Goal: Communication & Community: Answer question/provide support

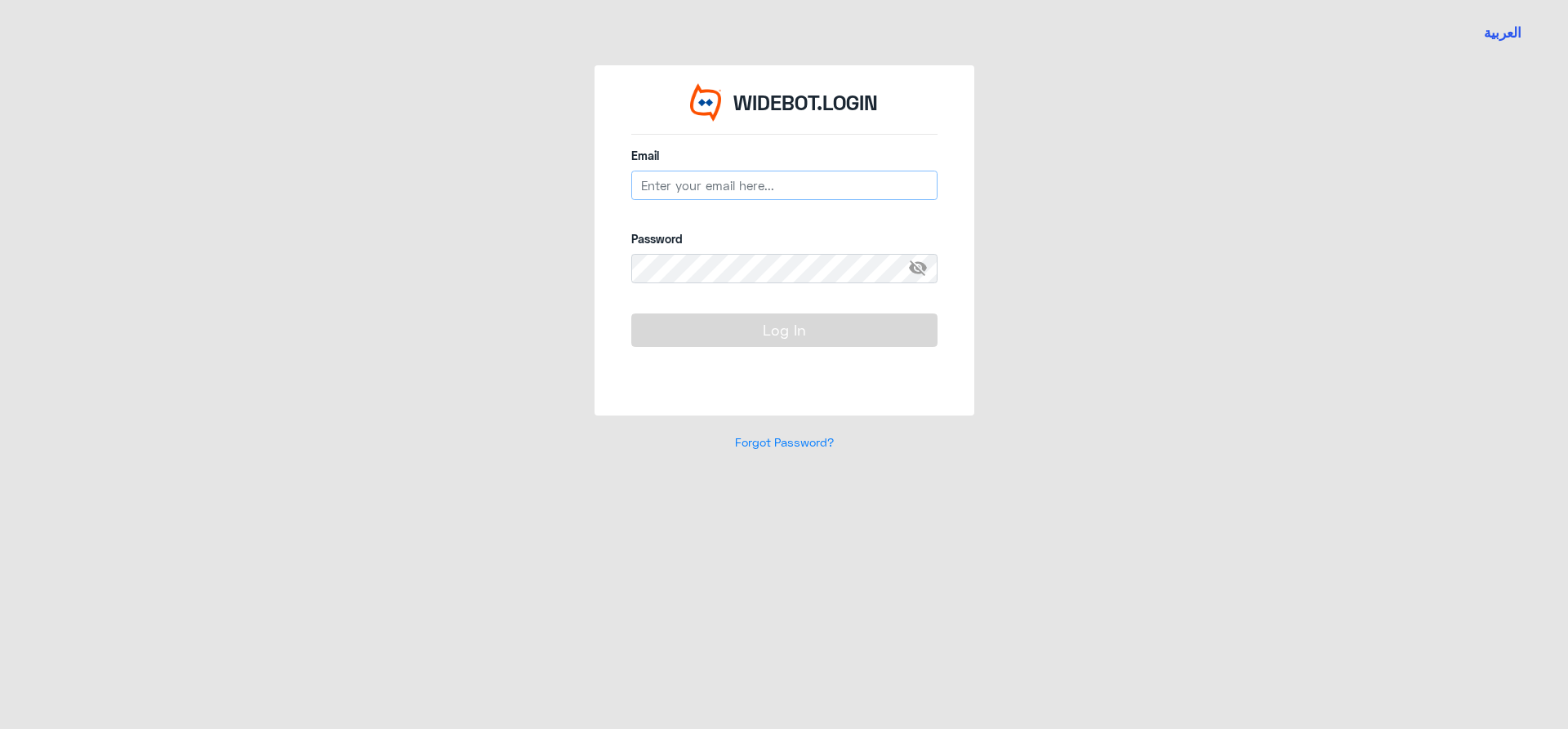
type input "[EMAIL_ADDRESS][DOMAIN_NAME]"
click at [772, 334] on button "Log In" at bounding box center [784, 330] width 306 height 32
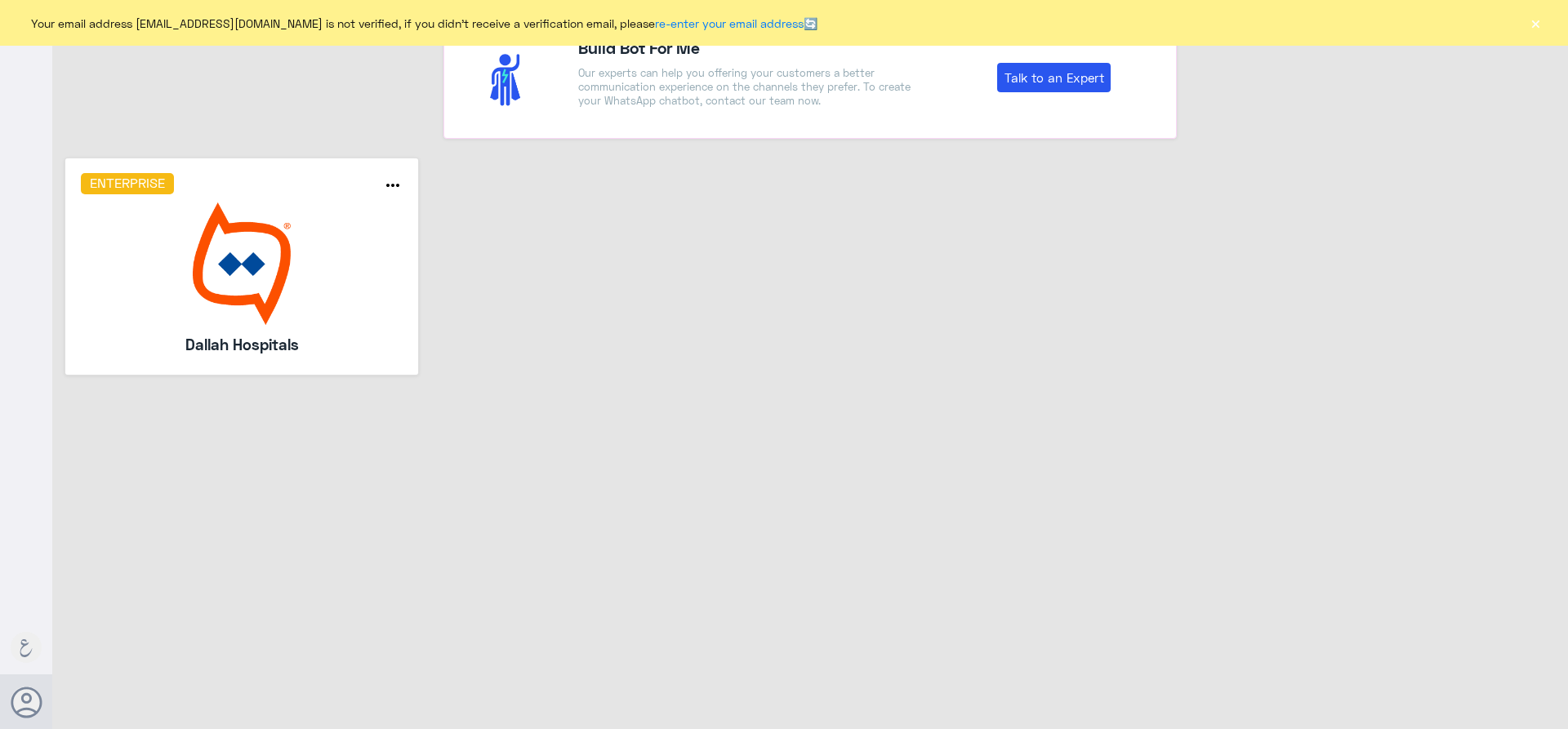
click at [324, 307] on img at bounding box center [242, 264] width 323 height 123
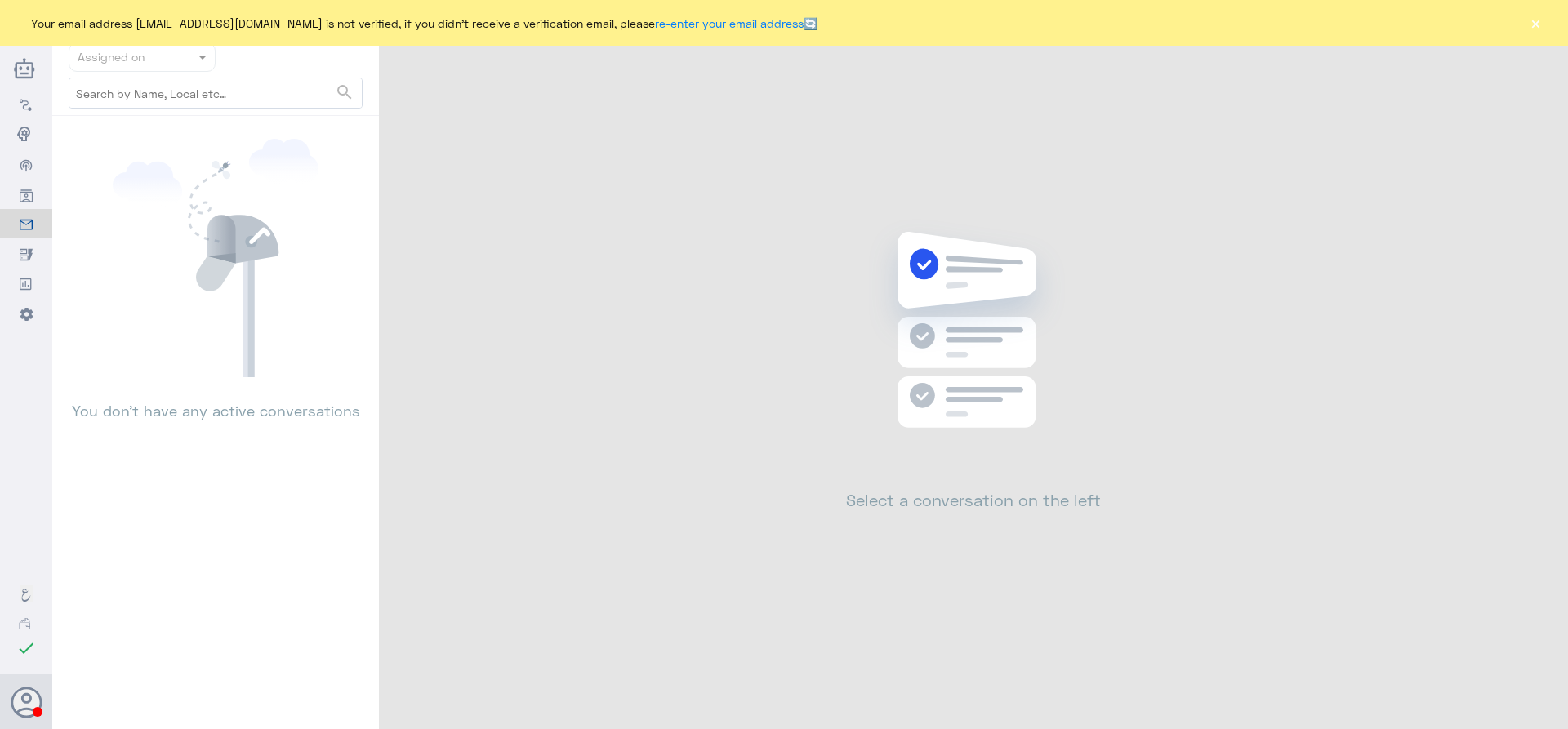
click at [1537, 23] on button "×" at bounding box center [1536, 22] width 16 height 16
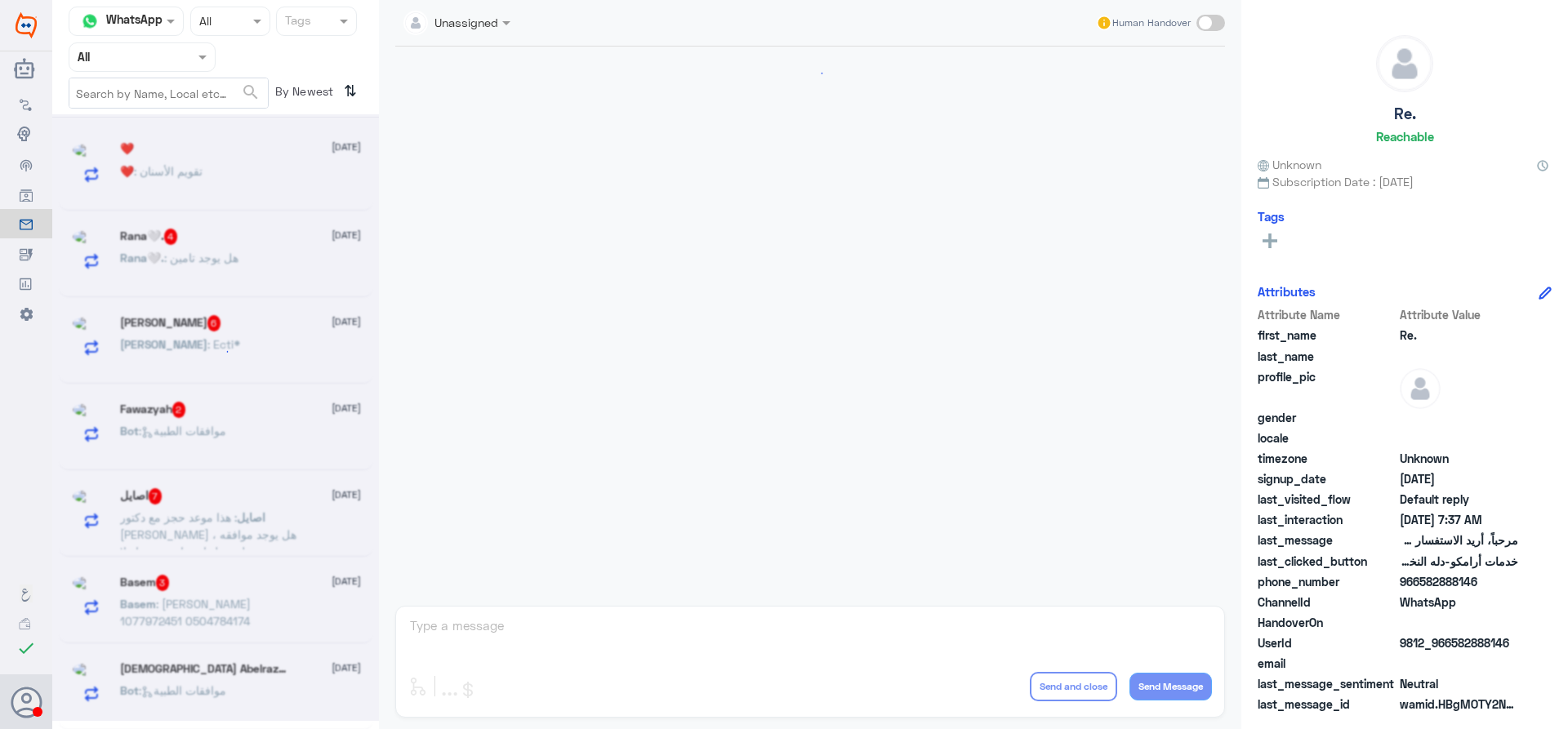
scroll to position [604, 0]
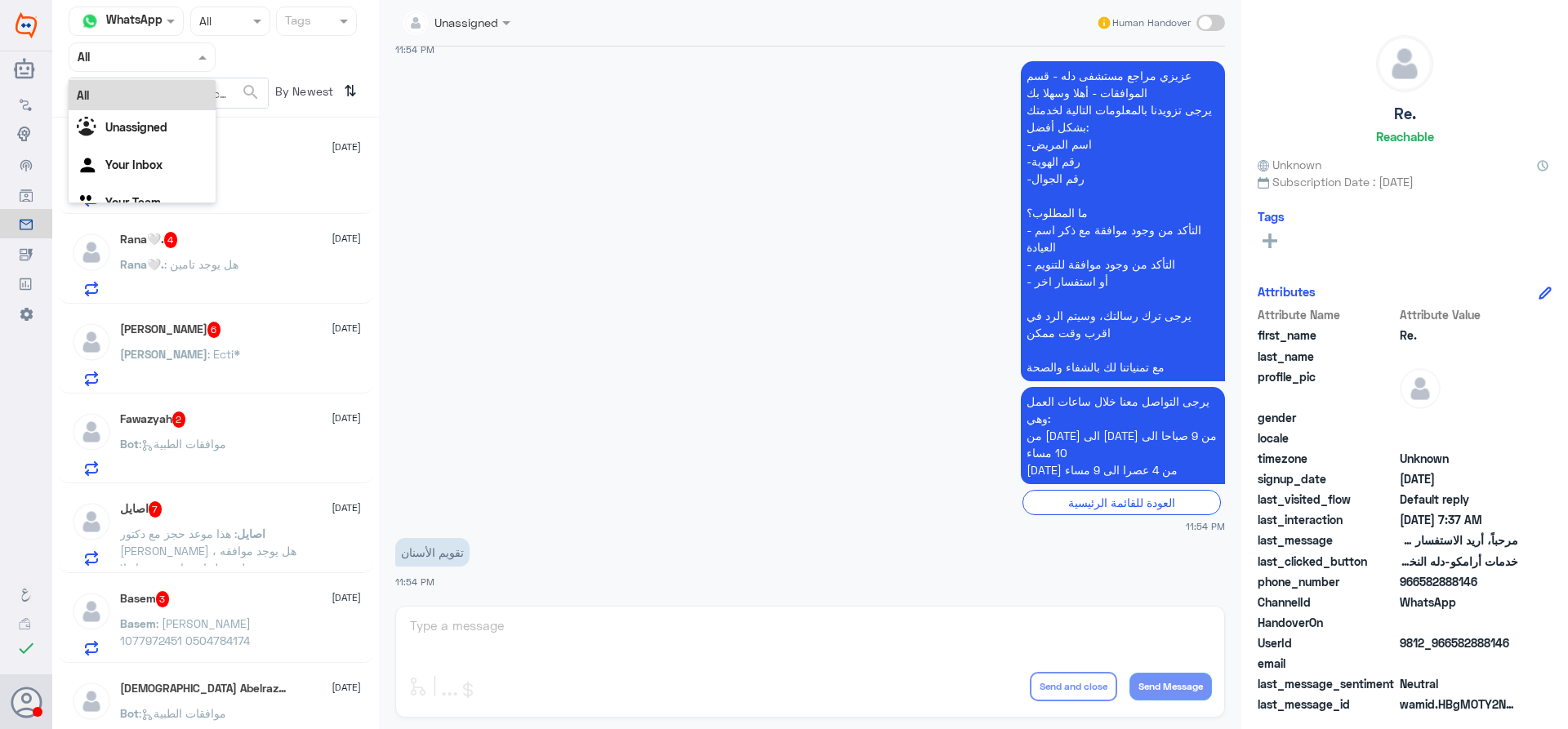
click at [187, 51] on div at bounding box center [142, 56] width 145 height 19
click at [185, 190] on div "Your Team" at bounding box center [142, 204] width 147 height 38
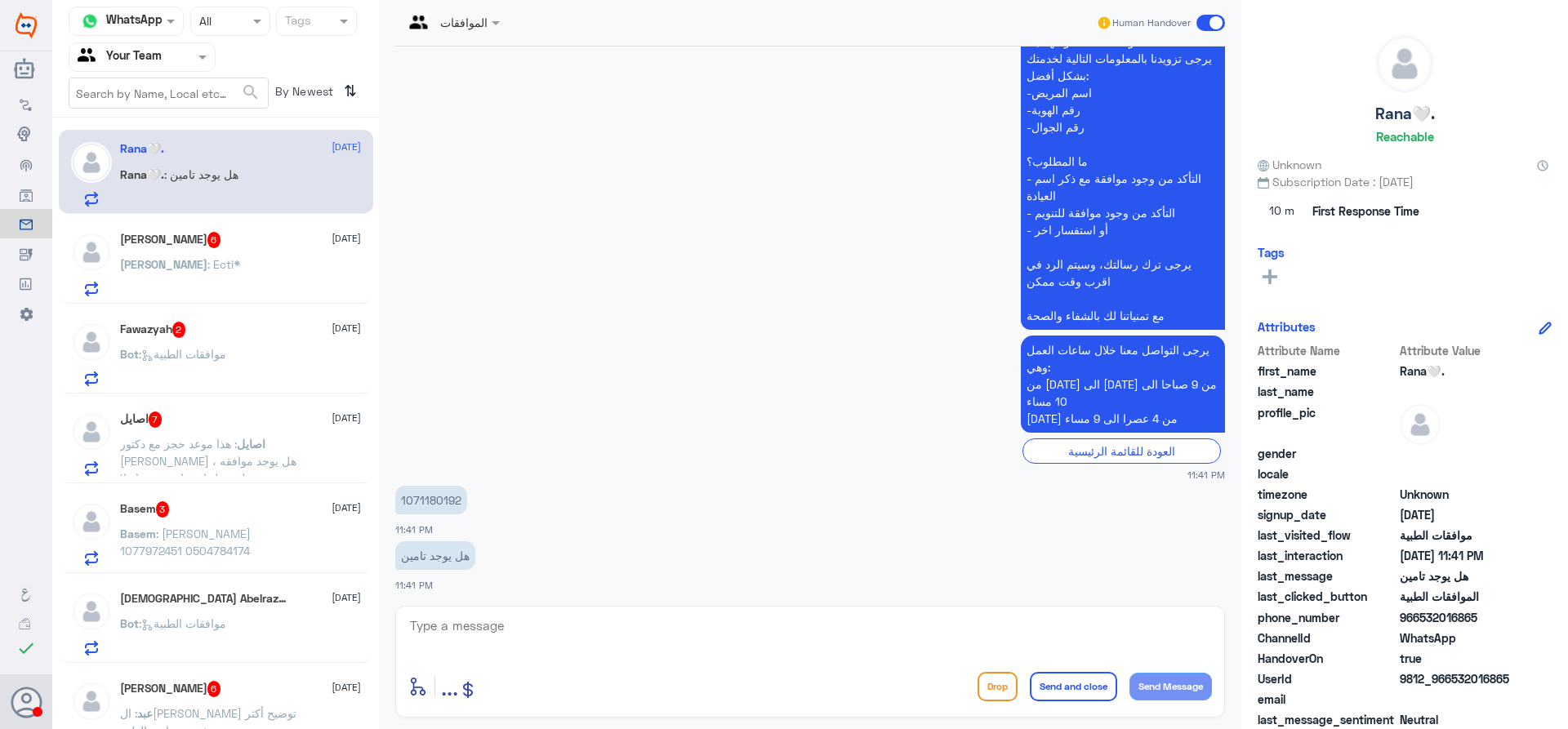
scroll to position [412, 0]
click at [184, 461] on span ": هذا موعد حجز مع دكتور [PERSON_NAME] ، هل يوجد موافقه طبيه عليها عشان نحضر او …" at bounding box center [208, 461] width 177 height 48
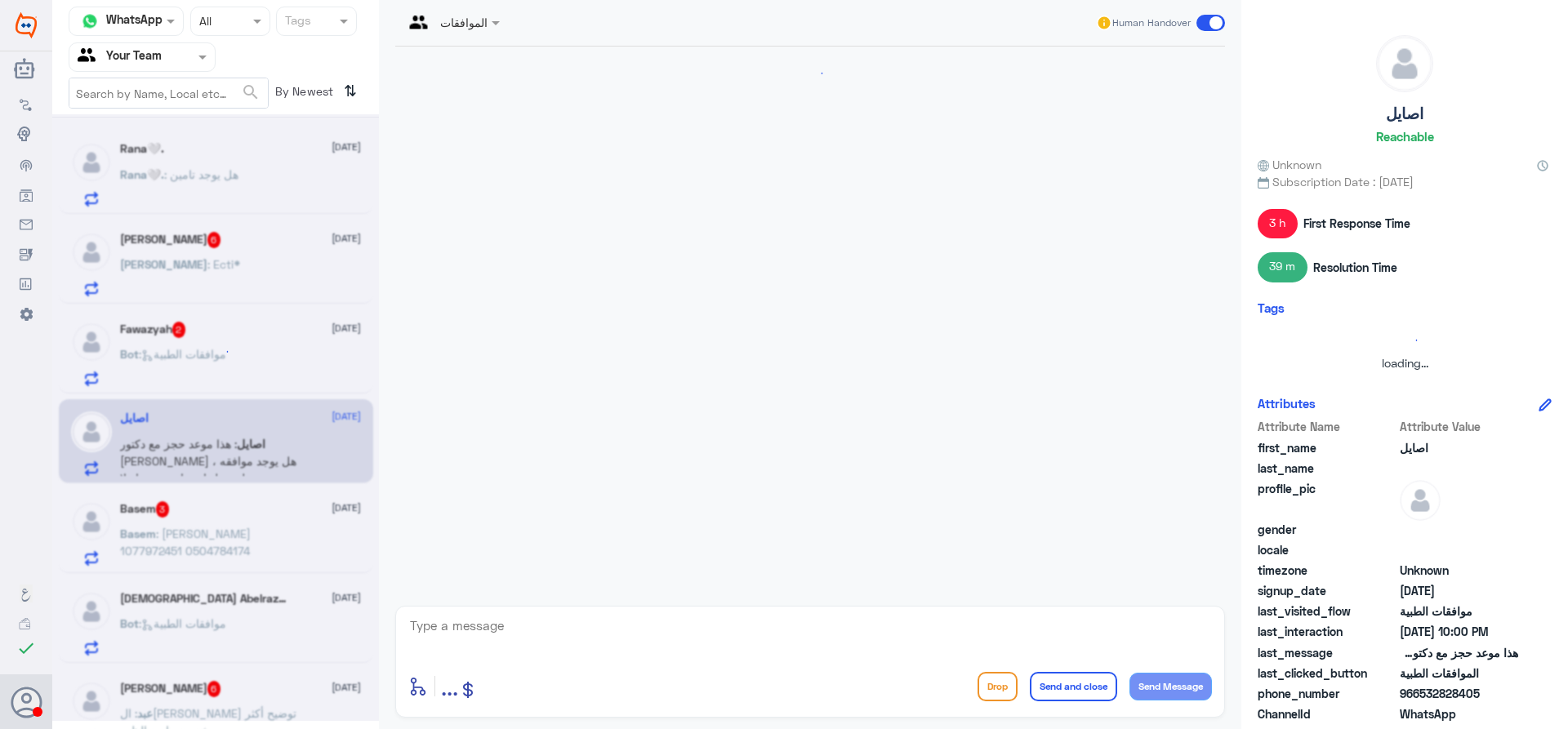
scroll to position [1471, 0]
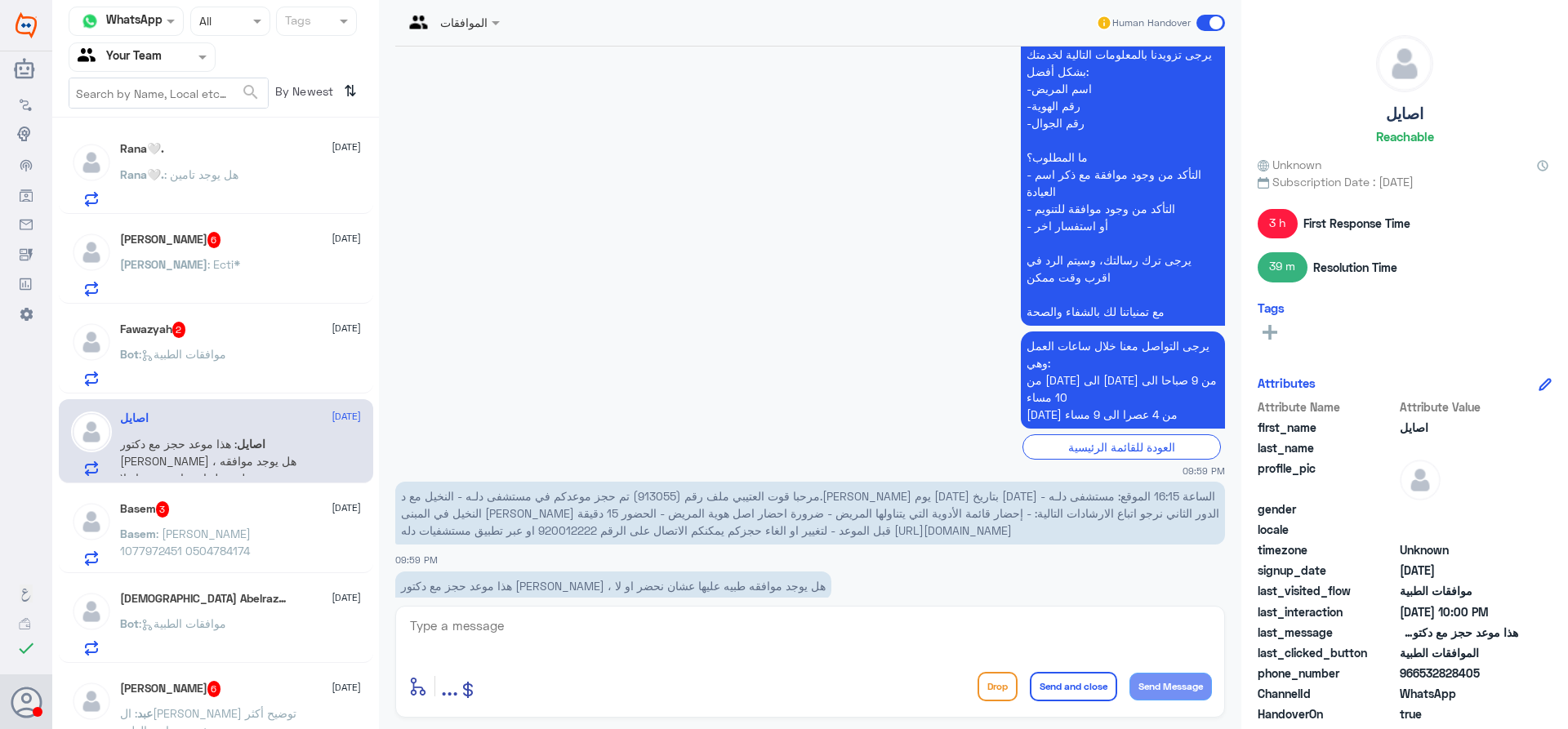
click at [1000, 489] on span "مرحبا قوت العتيبي ملف رقم (913055) تم حجز موعدكم في مستشفى دلـه - النخيل مع د.[…" at bounding box center [810, 513] width 818 height 48
copy span "913055"
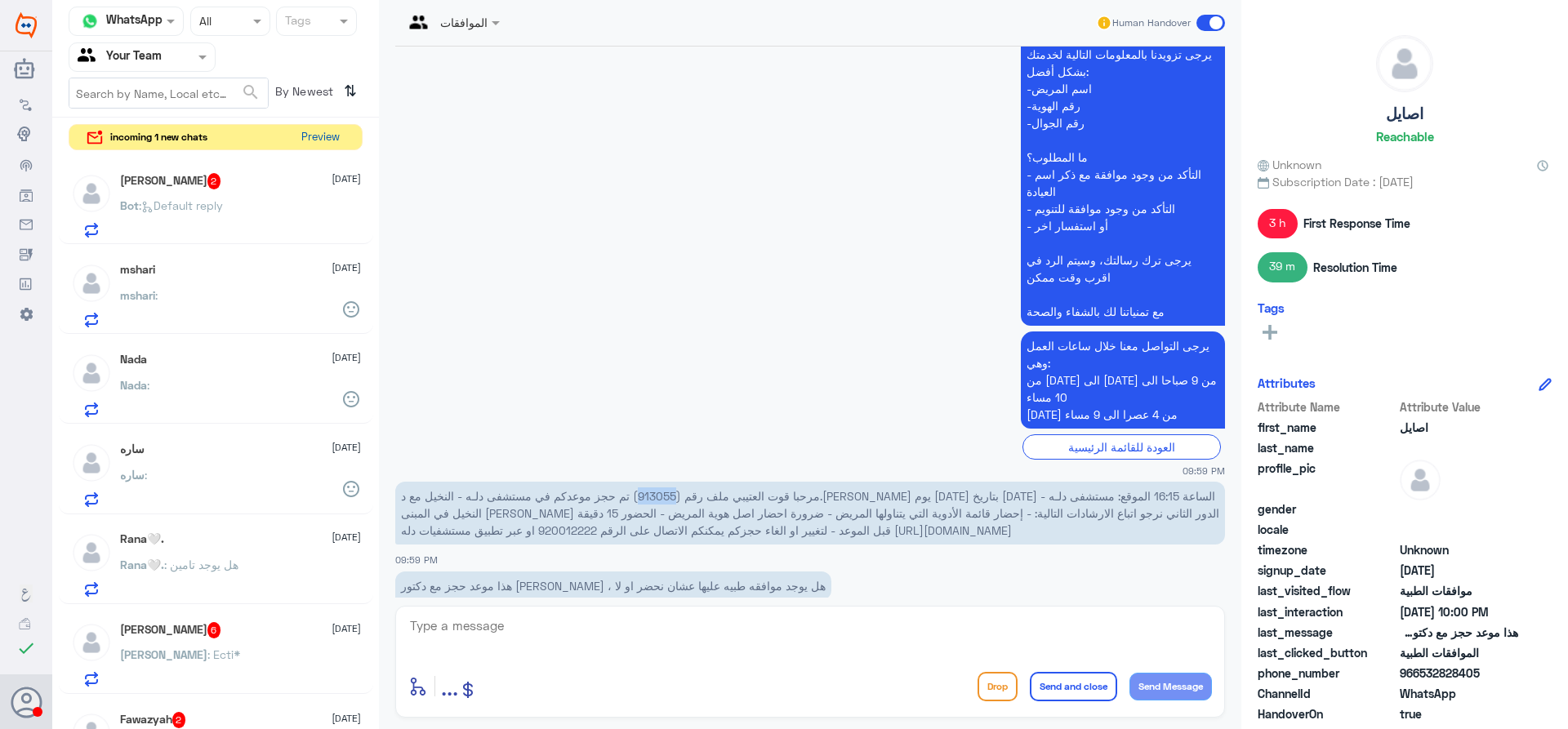
click at [326, 135] on button "Preview" at bounding box center [320, 137] width 50 height 25
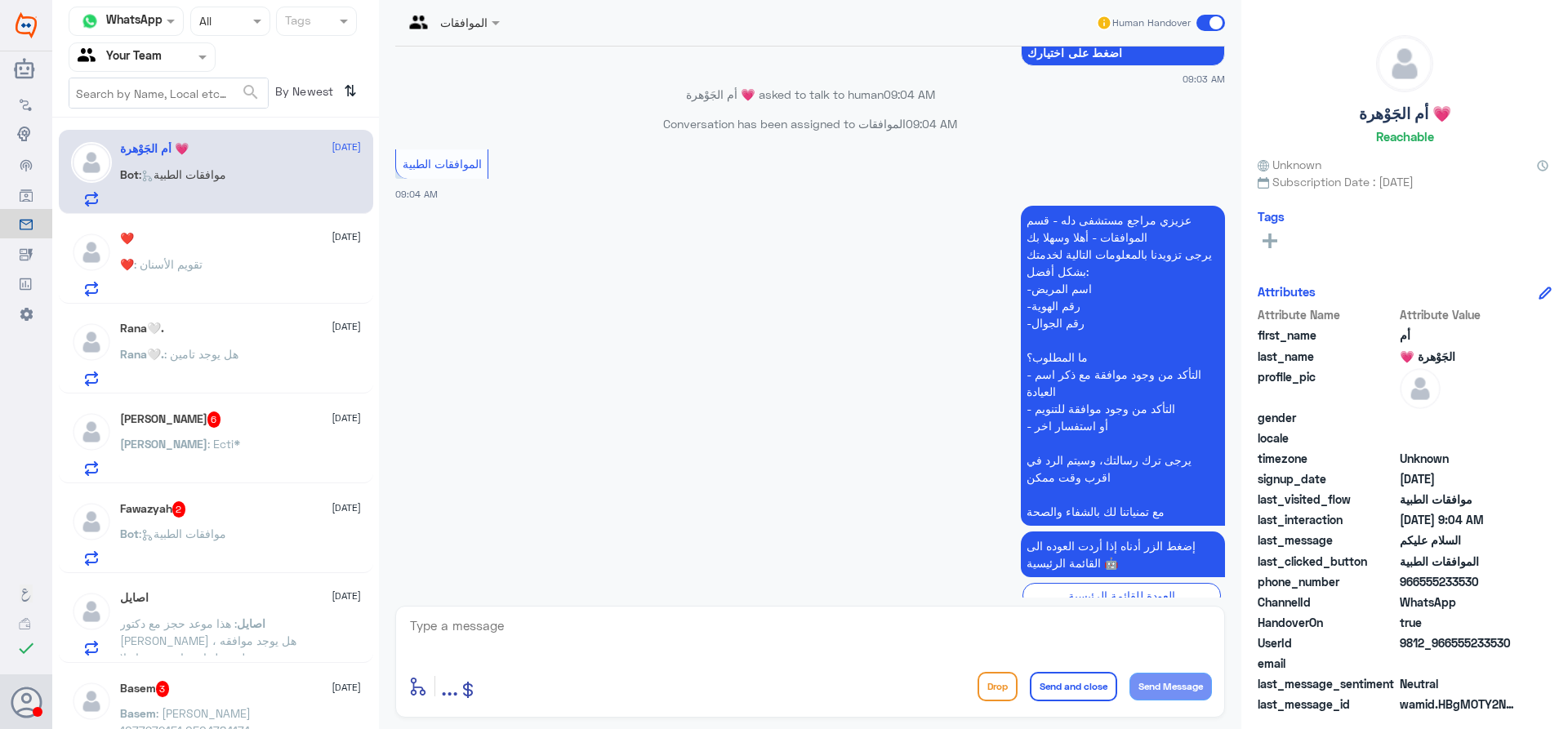
scroll to position [278, 0]
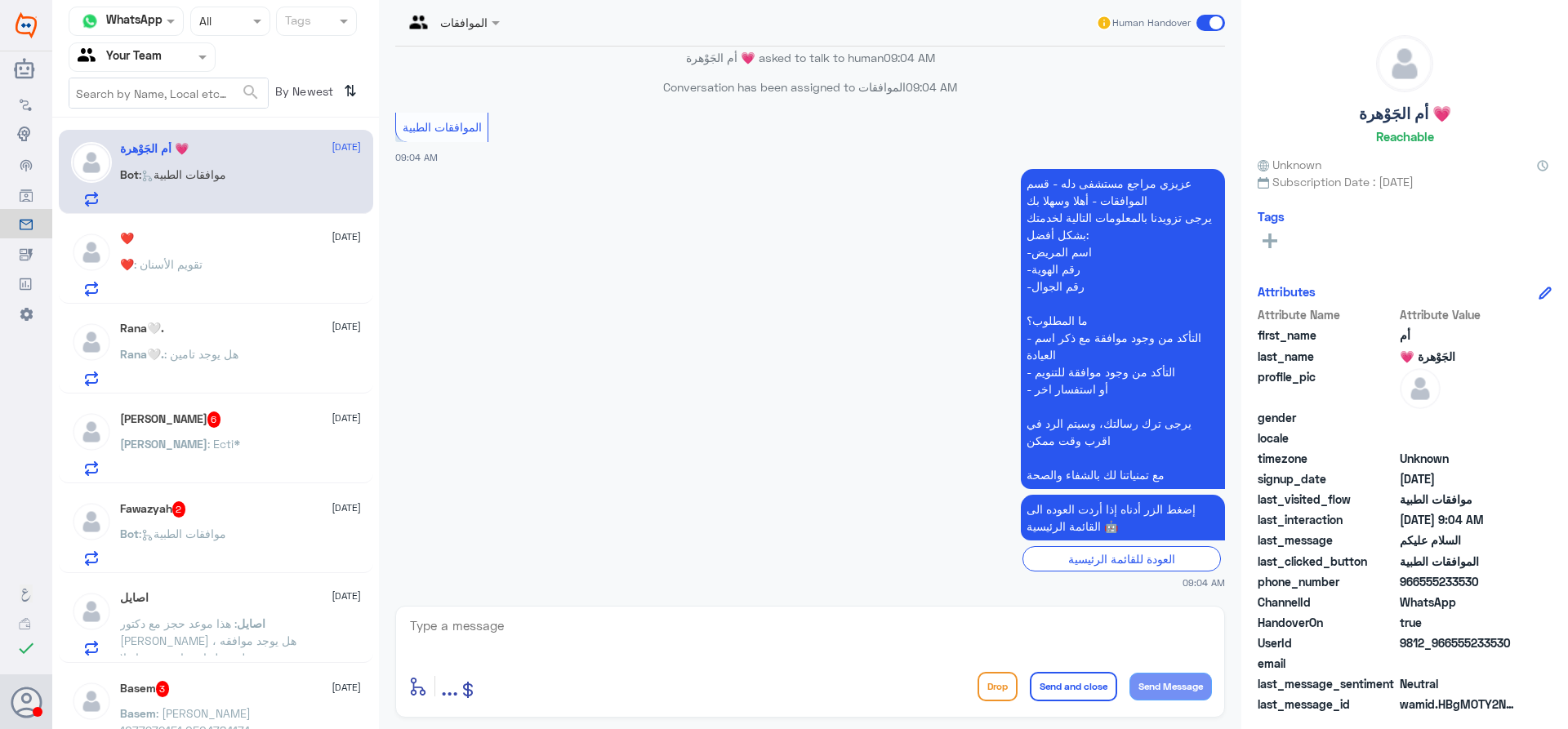
click at [211, 464] on div "[PERSON_NAME] : Ecti*" at bounding box center [240, 457] width 241 height 37
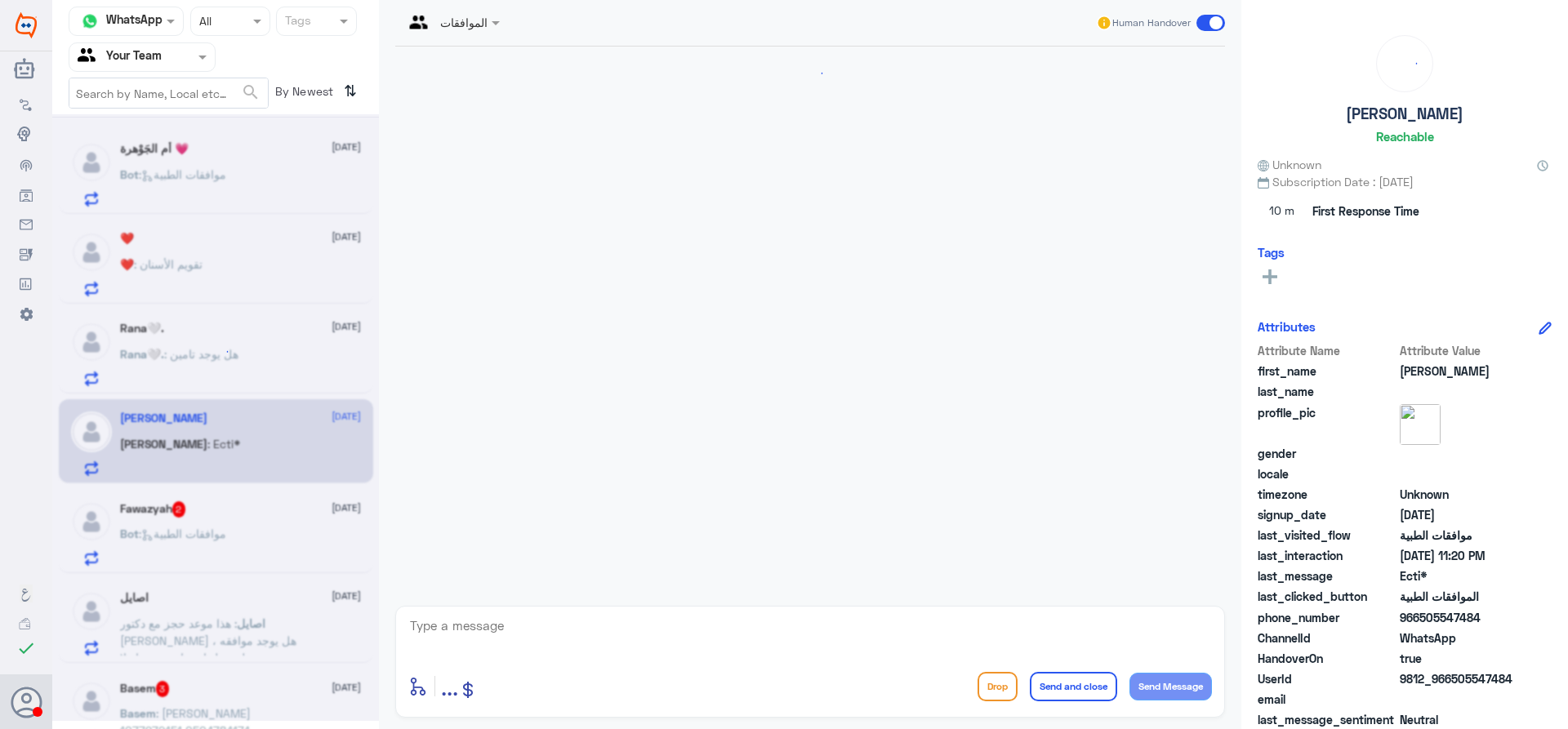
scroll to position [525, 0]
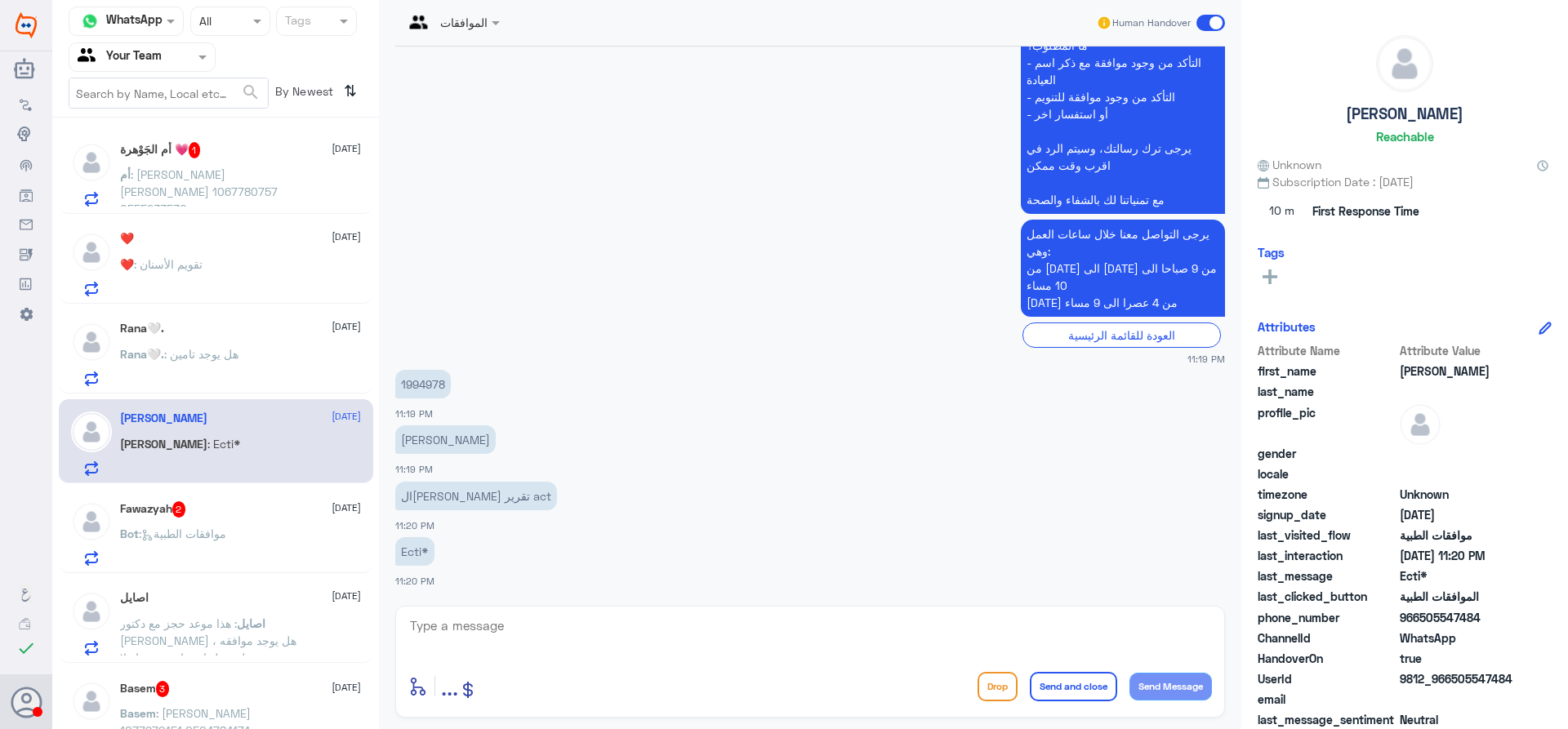
click at [414, 386] on p "1994978" at bounding box center [423, 384] width 56 height 29
copy p "1994978"
click at [219, 534] on span ": موافقات الطبية" at bounding box center [182, 533] width 87 height 13
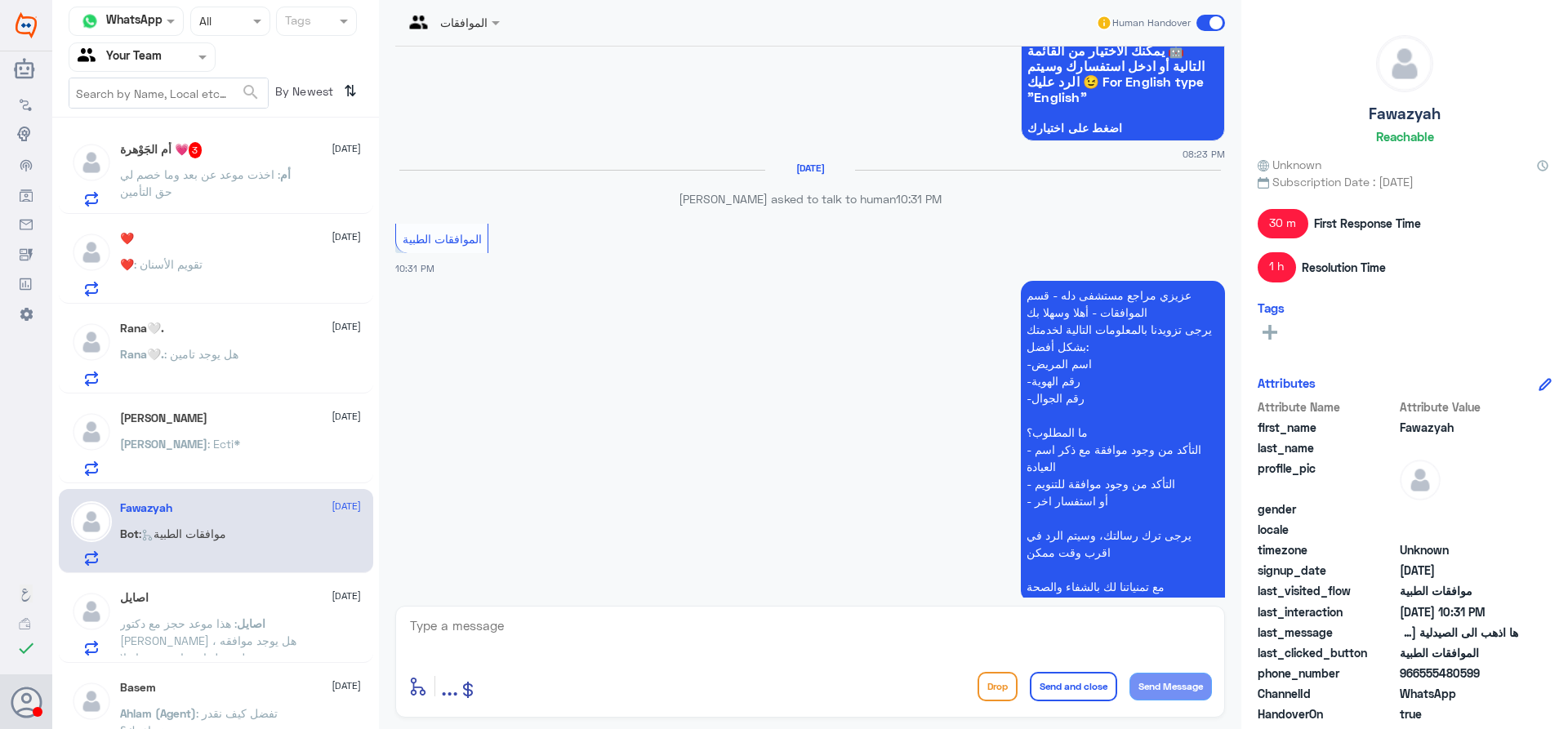
scroll to position [1391, 0]
click at [243, 174] on span ": اخذت موعد عن بعد وما خصم لي حق التأمين" at bounding box center [200, 183] width 160 height 31
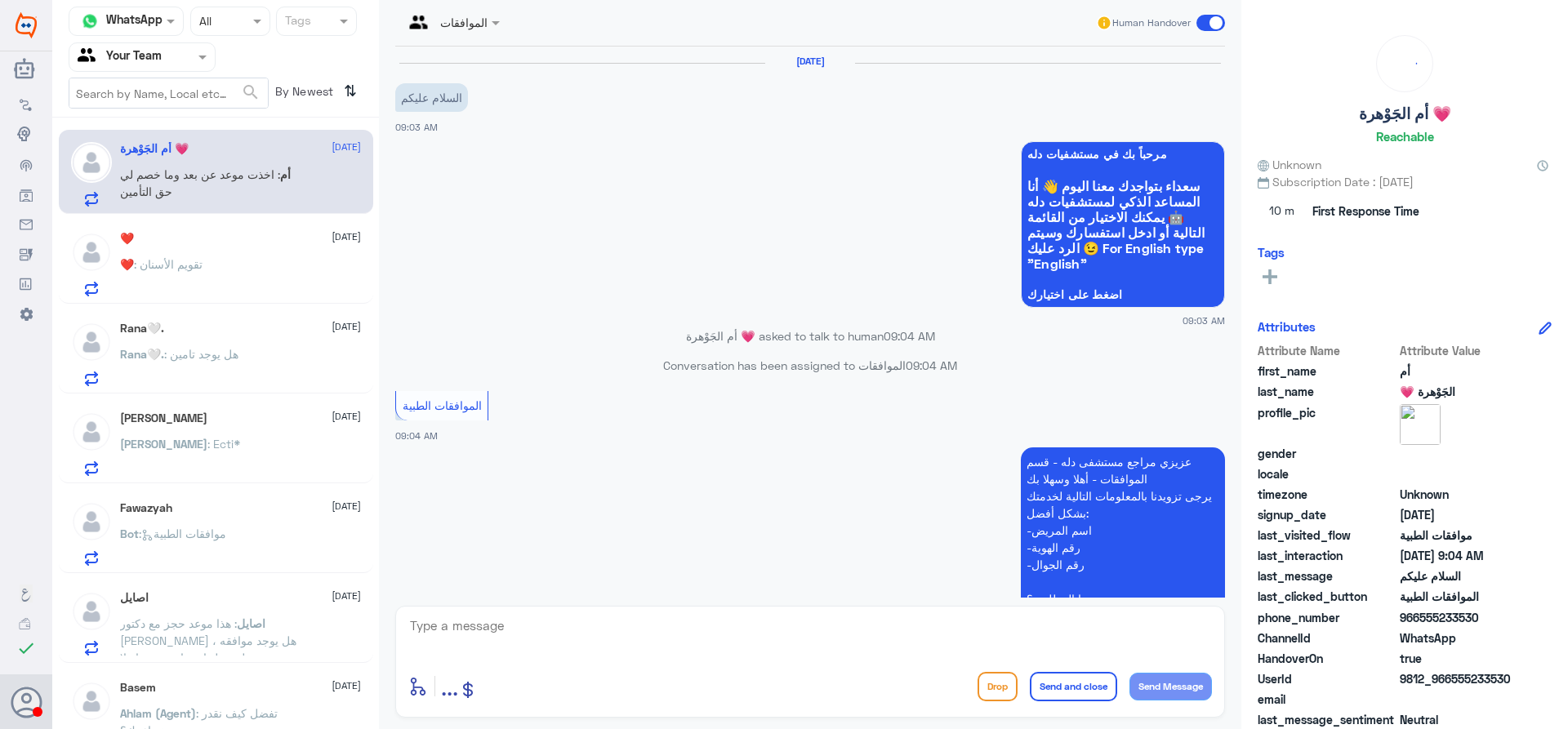
scroll to position [481, 0]
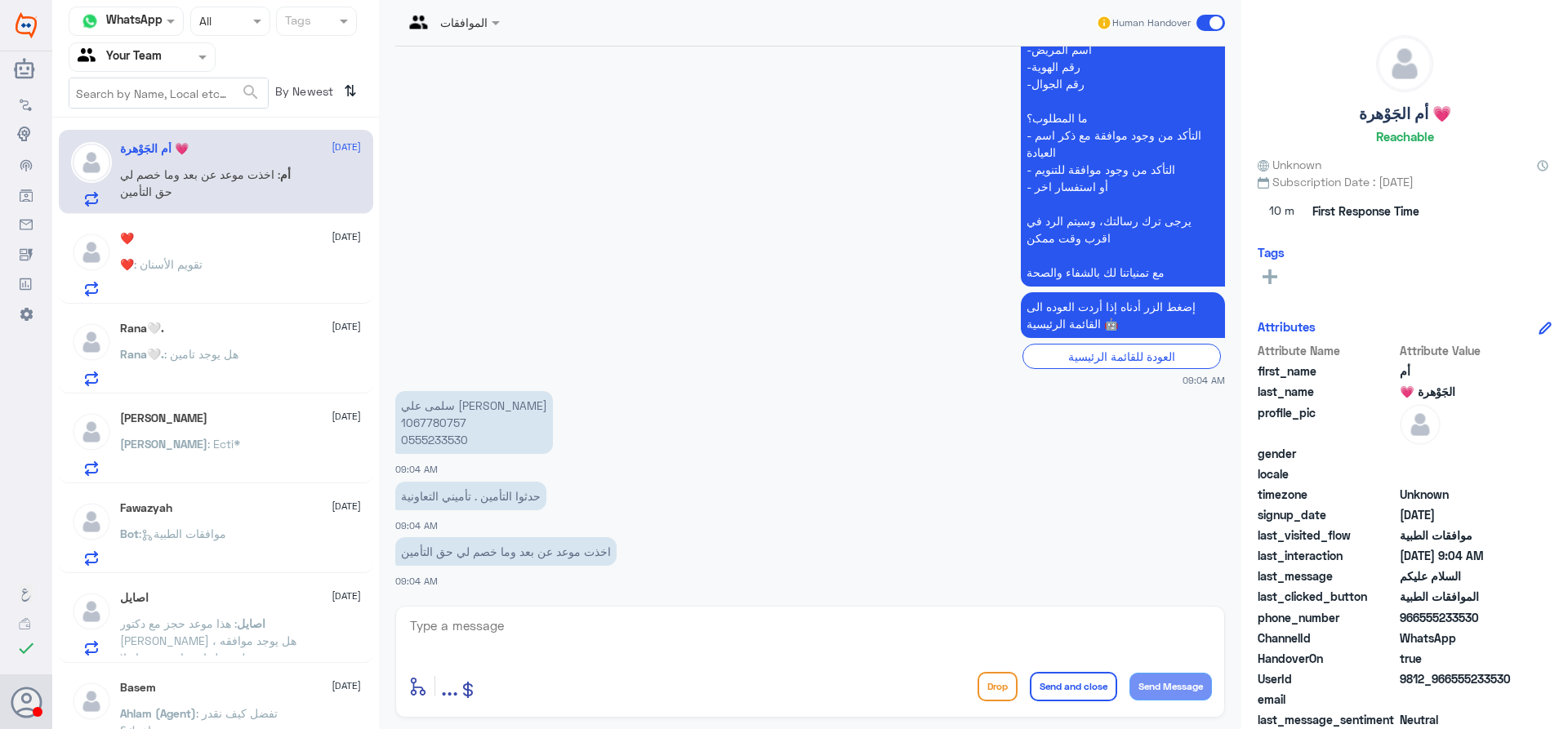
click at [438, 418] on p "سلمى علي [PERSON_NAME] 1067780757 0555233530" at bounding box center [475, 422] width 158 height 63
copy p "1067780757"
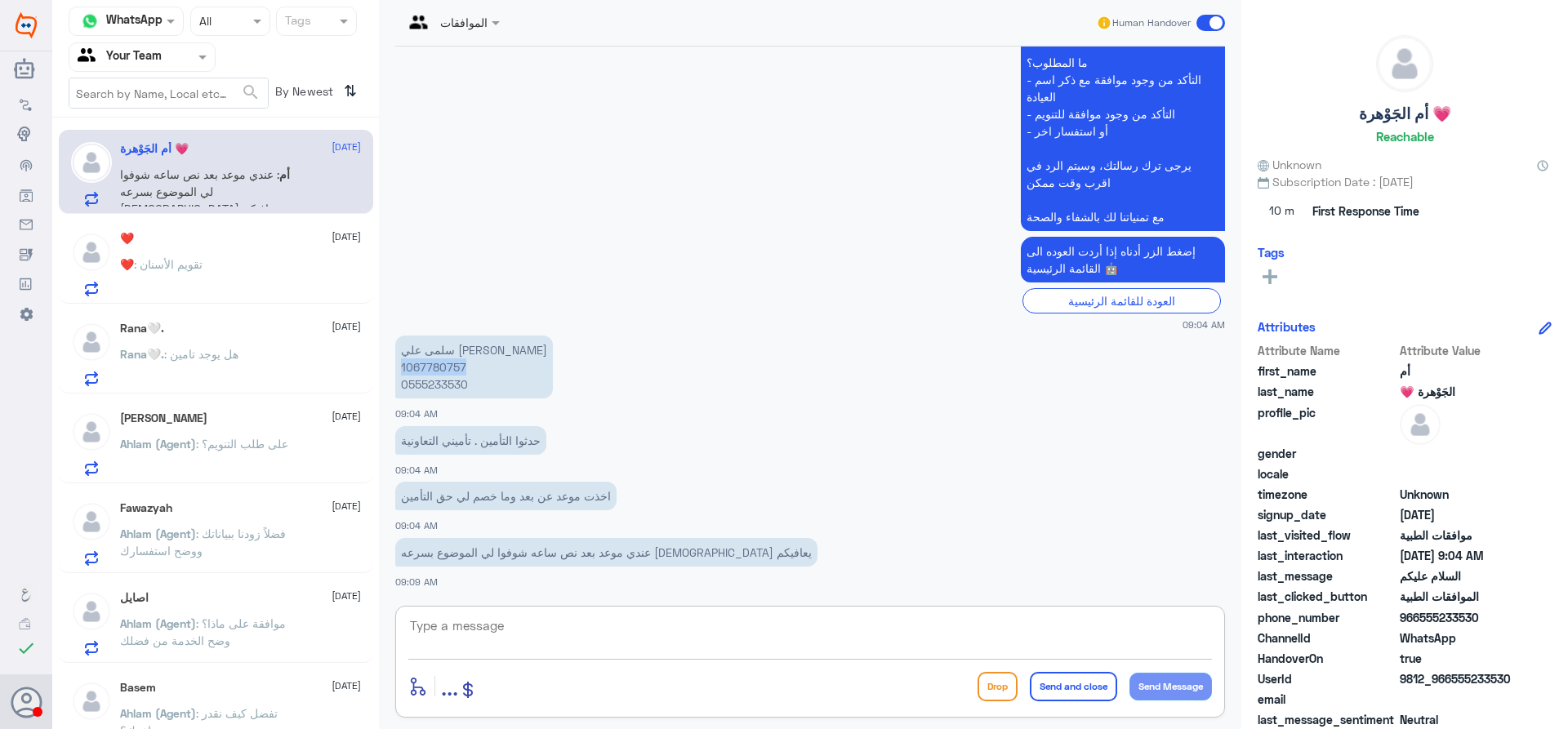
click at [630, 616] on textarea at bounding box center [810, 635] width 804 height 40
type textarea "h"
type textarea "السلام عليكم و رحمة الله"
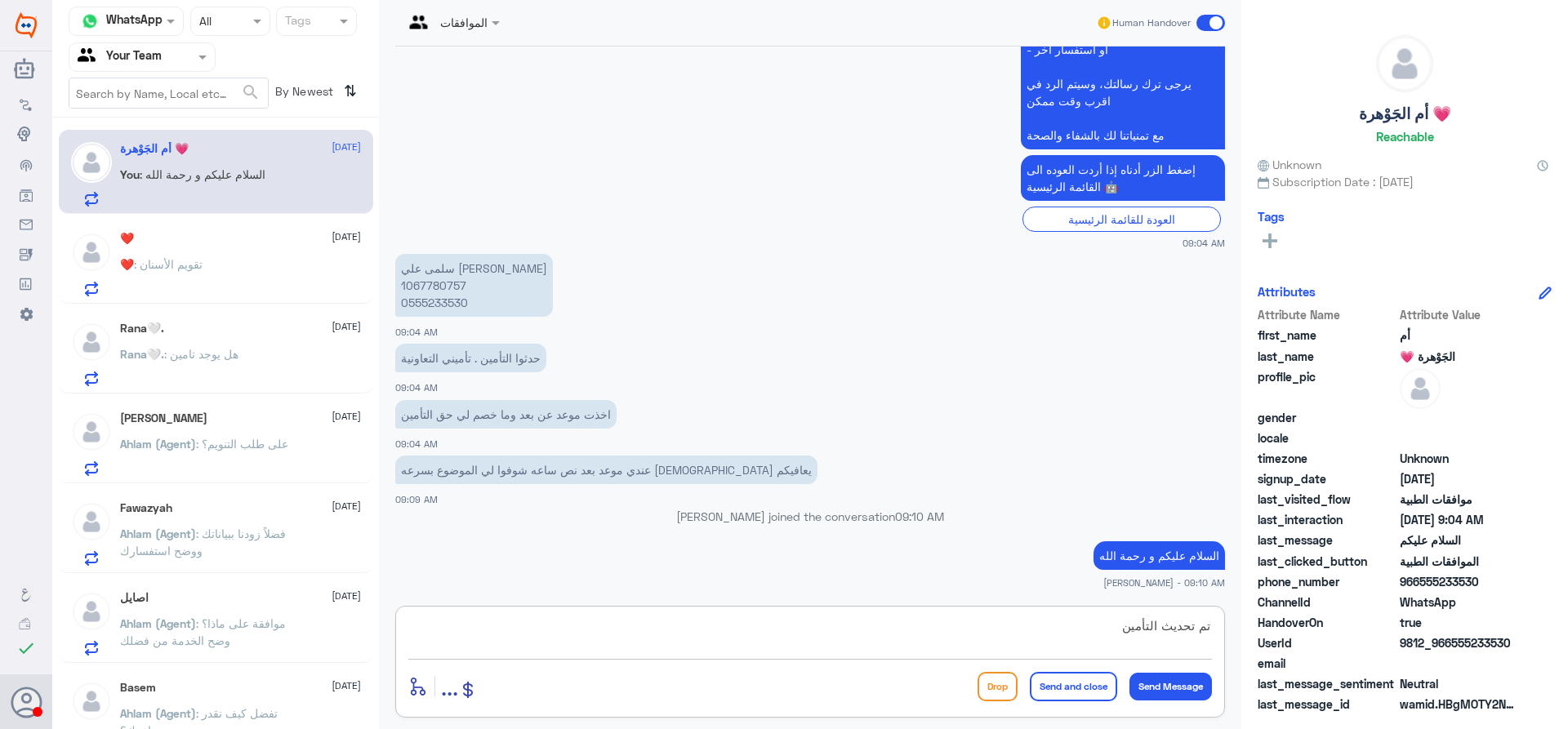
type textarea "تم تحديث التأمين"
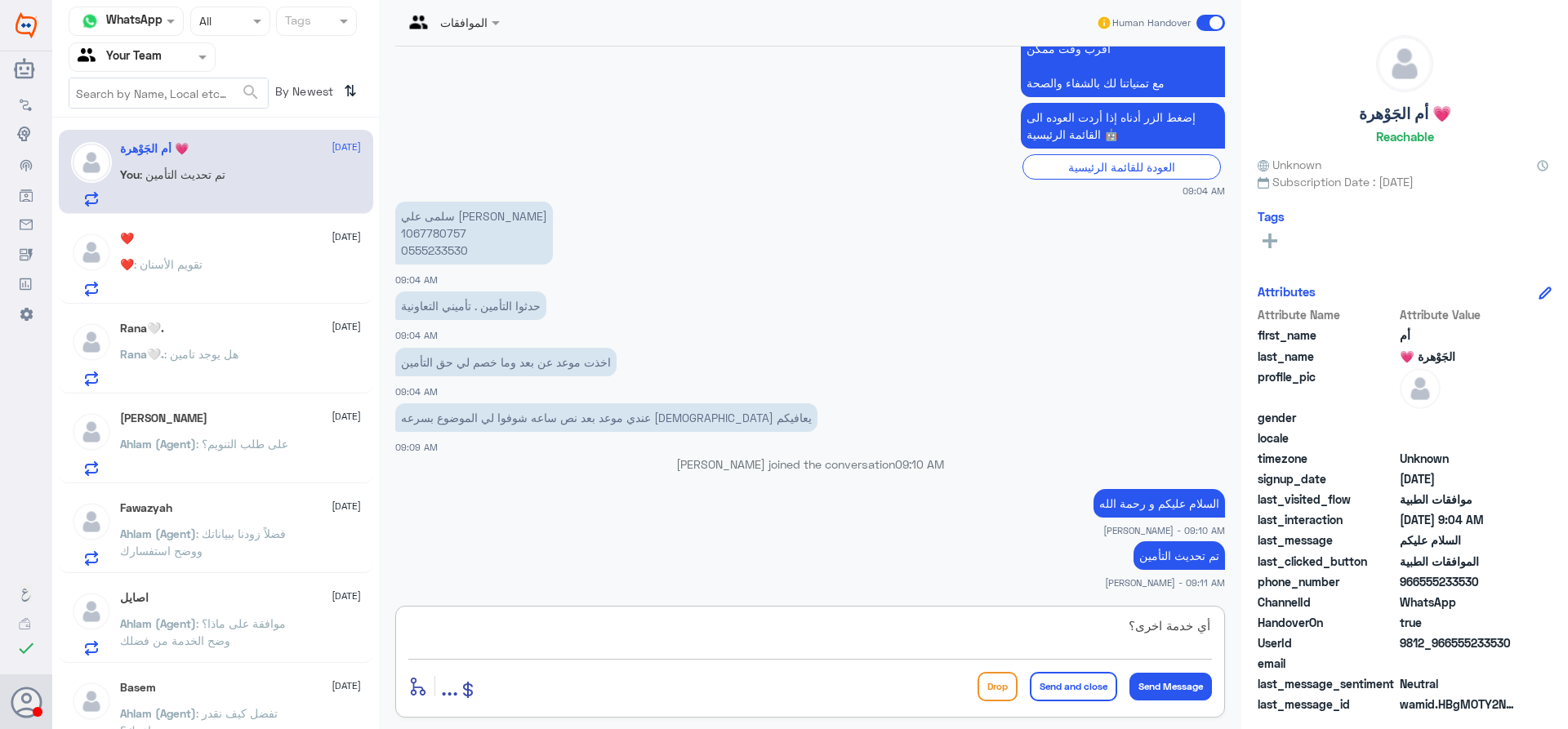
type textarea "أي خدمة اخرى؟"
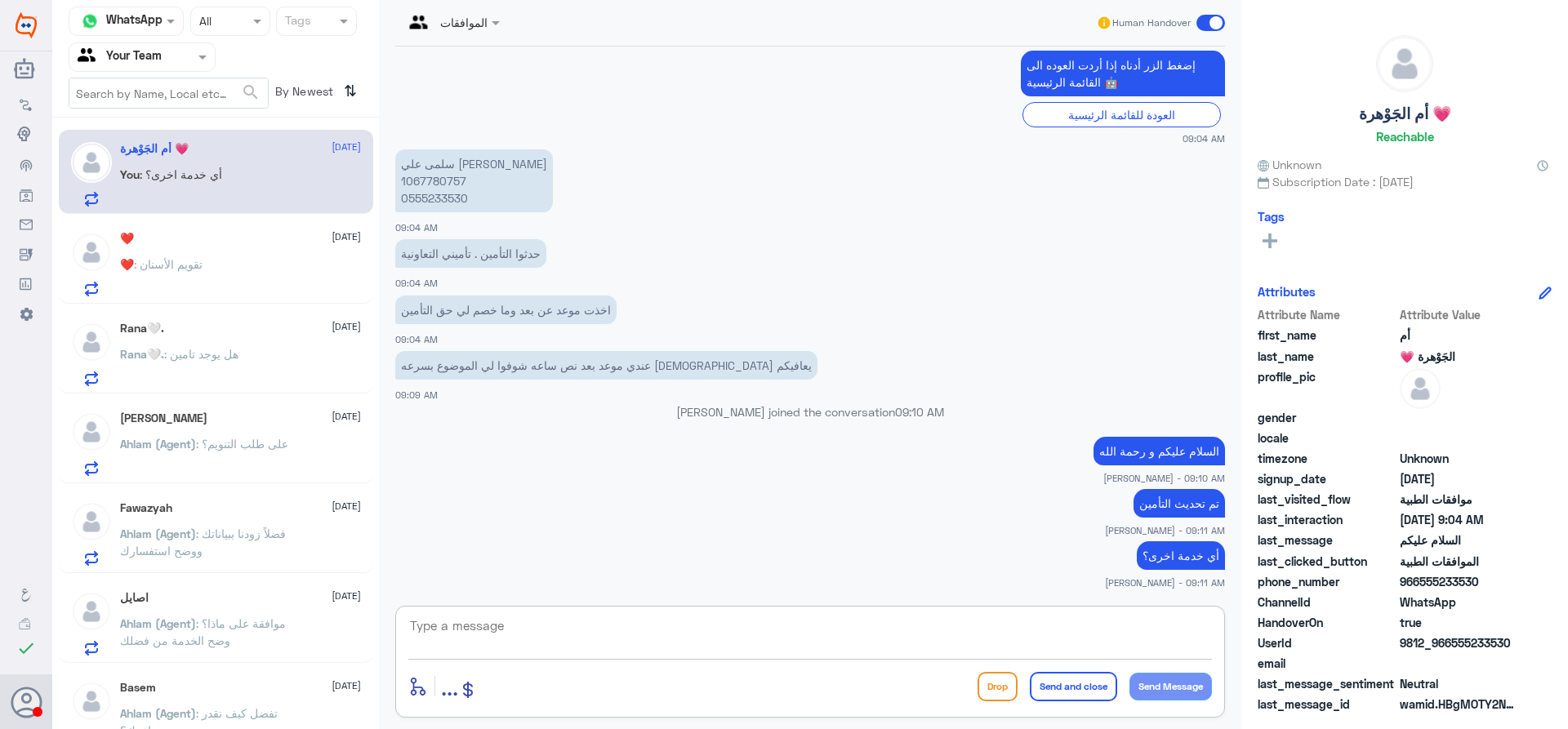
click at [217, 272] on div "❤️ : تقويم الأسنان" at bounding box center [240, 278] width 241 height 37
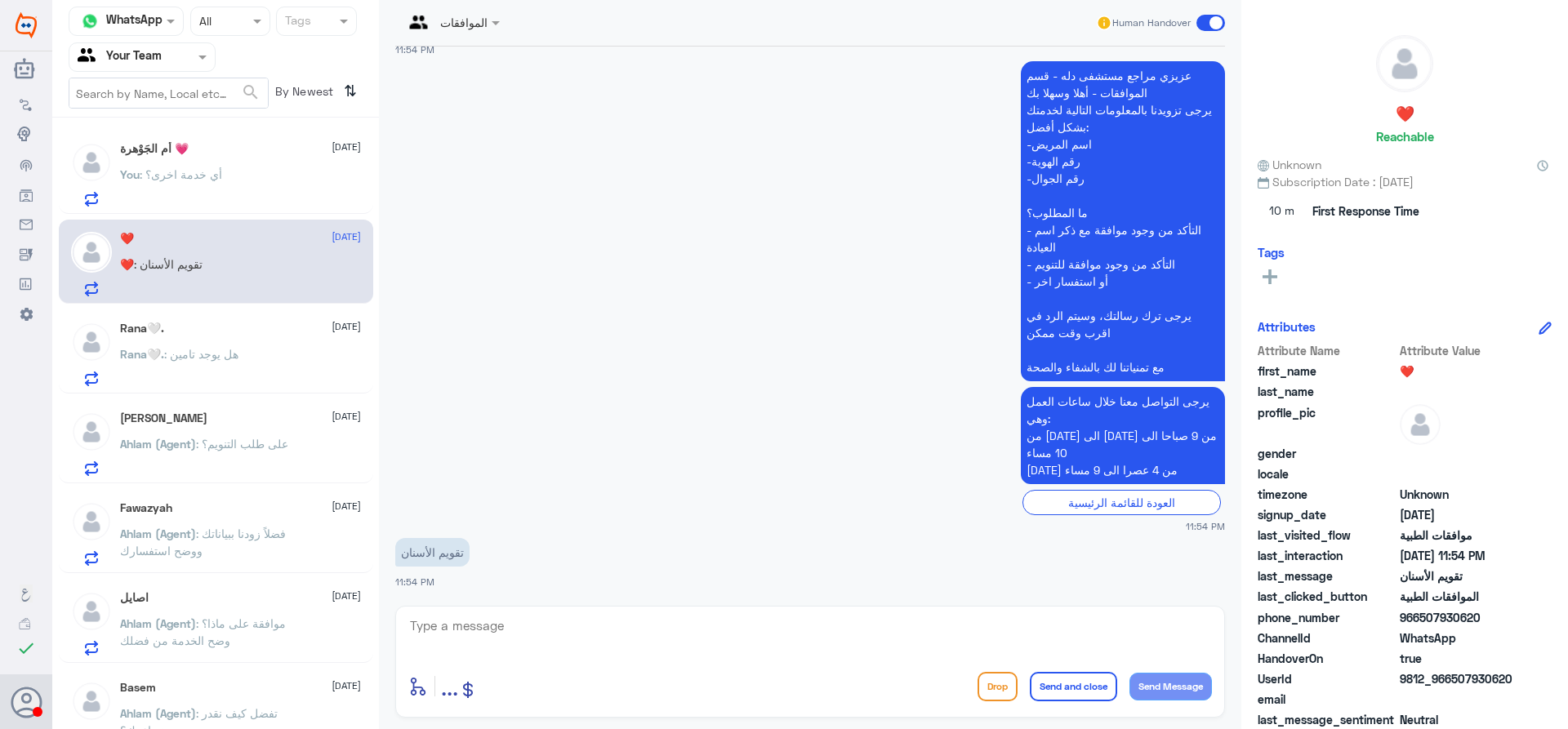
click at [207, 208] on div "أم الجَوْهرة 💗 [DATE] You : أي خدمة اخرى؟" at bounding box center [216, 172] width 315 height 84
click at [208, 184] on p "You : أي خدمة اخرى؟" at bounding box center [171, 187] width 102 height 41
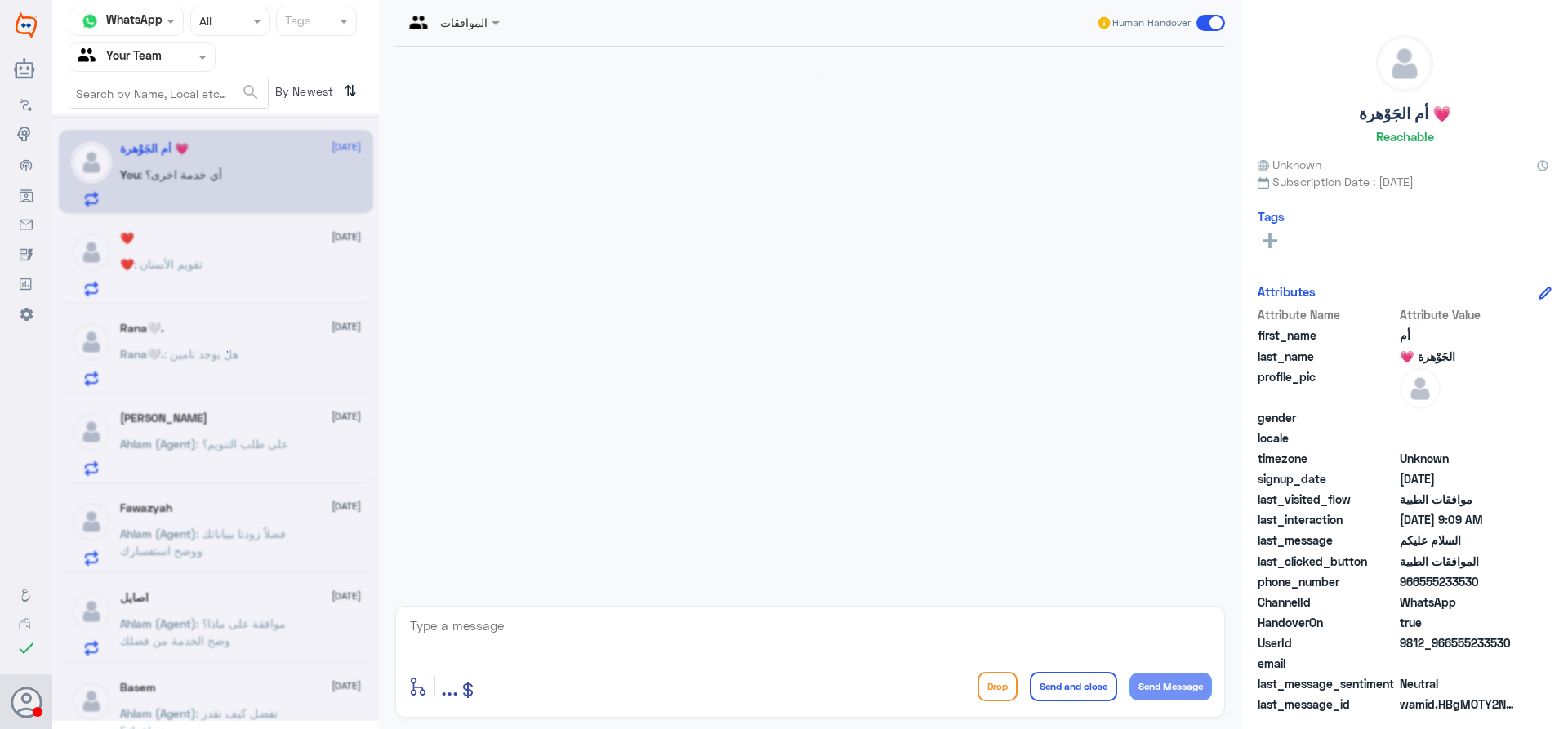
scroll to position [724, 0]
